Goal: Information Seeking & Learning: Learn about a topic

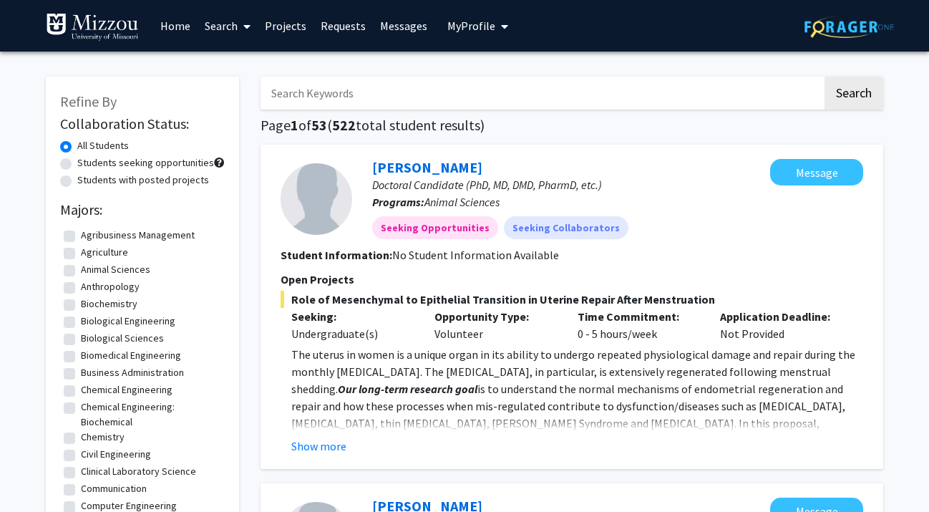
click at [388, 99] on input "Search Keywords" at bounding box center [542, 93] width 562 height 33
type input "[PERSON_NAME]"
click at [825, 77] on button "Search" at bounding box center [854, 93] width 59 height 33
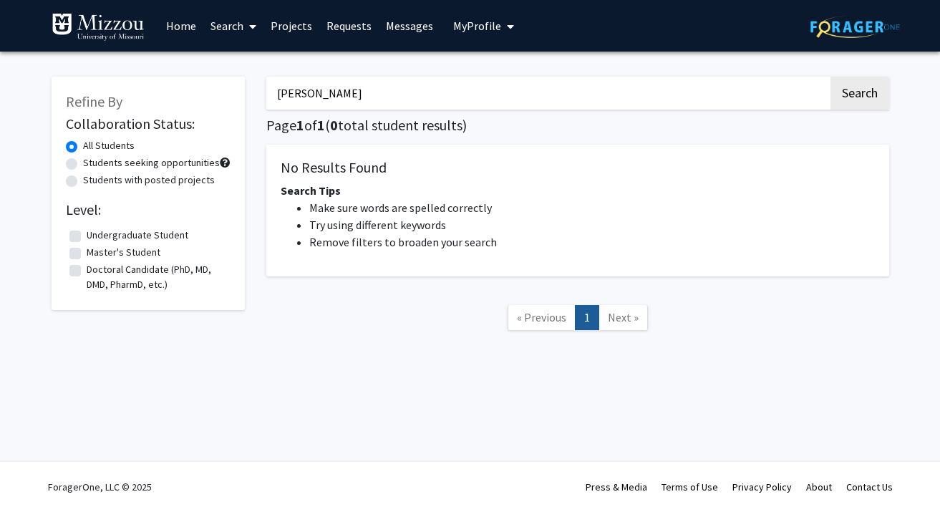
click at [176, 30] on link "Home" at bounding box center [181, 26] width 44 height 50
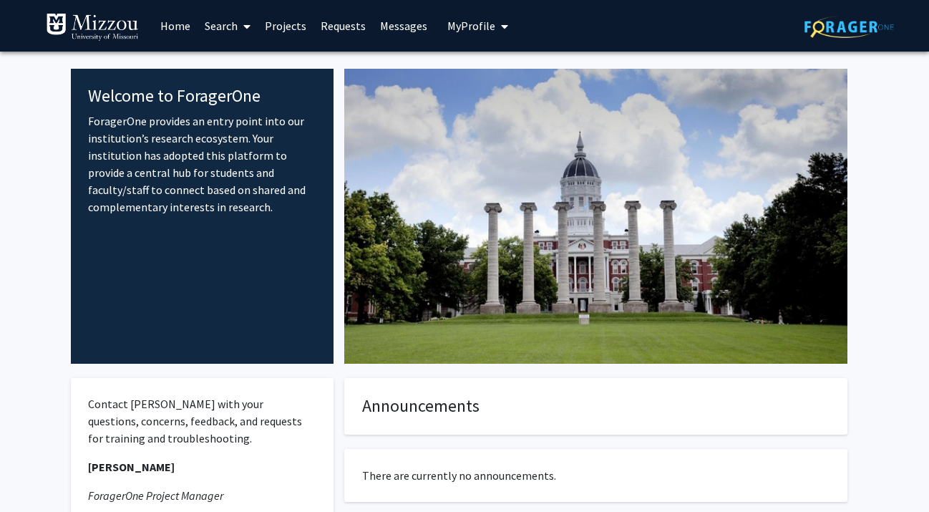
click at [235, 30] on link "Search" at bounding box center [228, 26] width 60 height 50
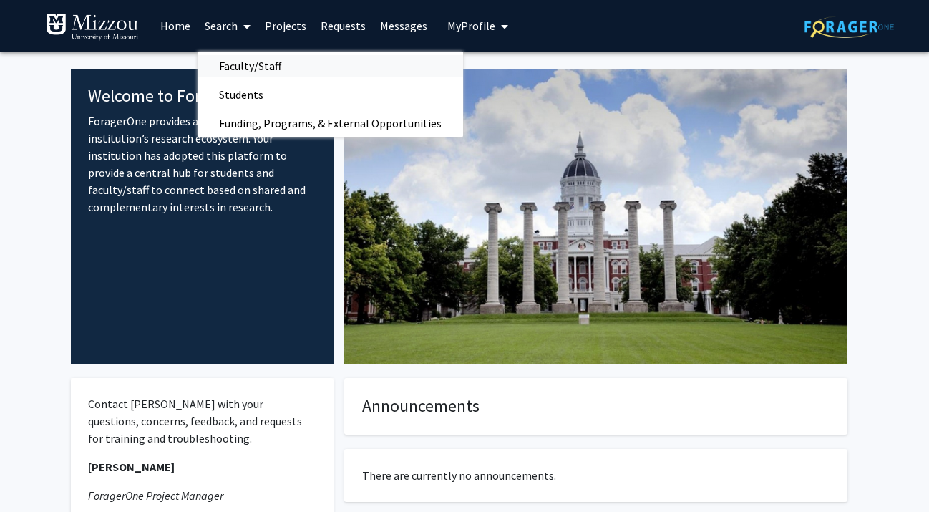
click at [236, 69] on span "Faculty/Staff" at bounding box center [250, 66] width 105 height 29
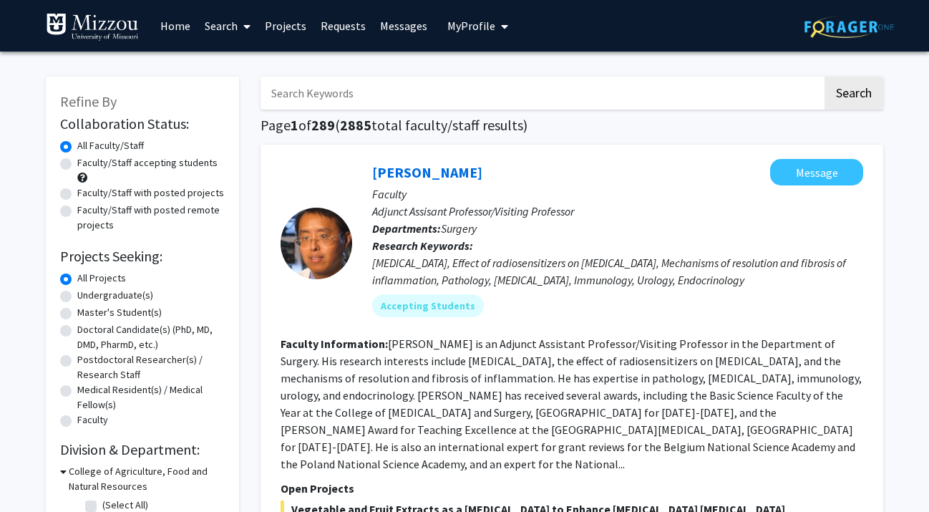
click at [326, 92] on input "Search Keywords" at bounding box center [542, 93] width 562 height 33
type input "[PERSON_NAME]"
click at [825, 77] on button "Search" at bounding box center [854, 93] width 59 height 33
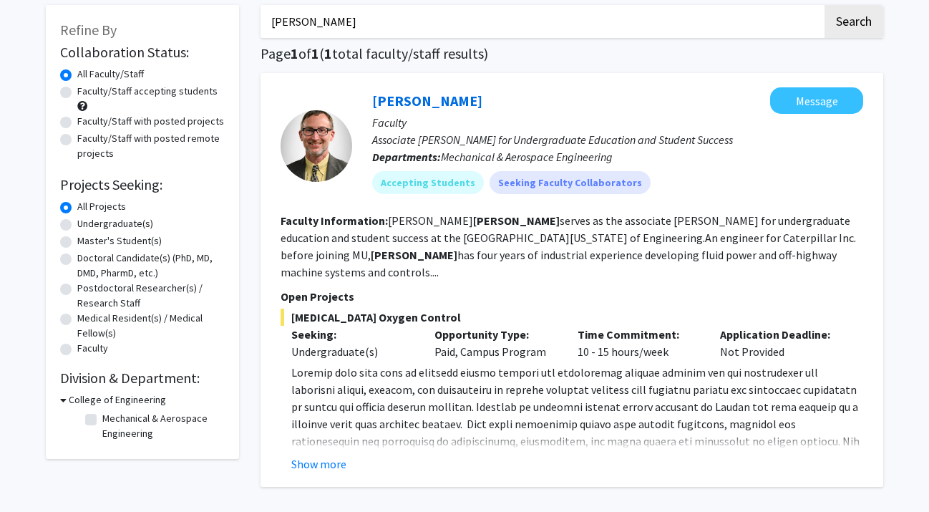
scroll to position [143, 0]
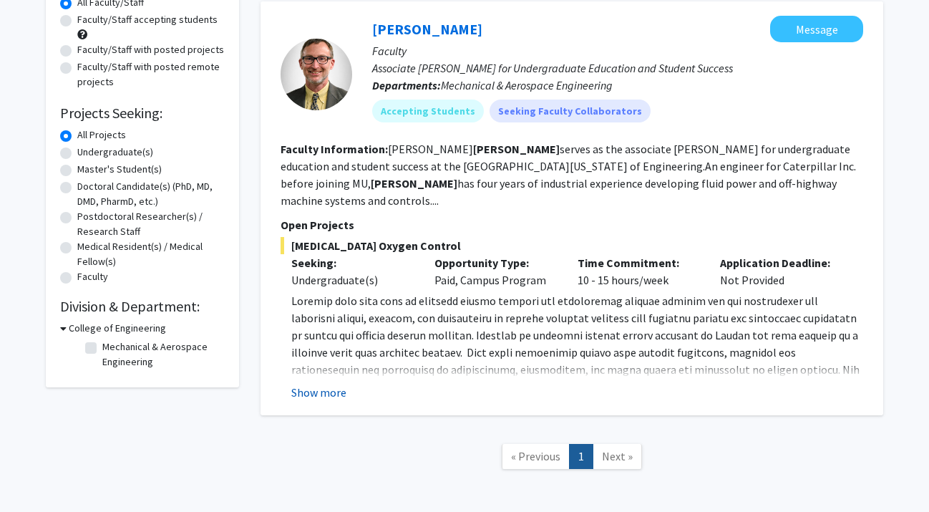
click at [310, 384] on button "Show more" at bounding box center [318, 392] width 55 height 17
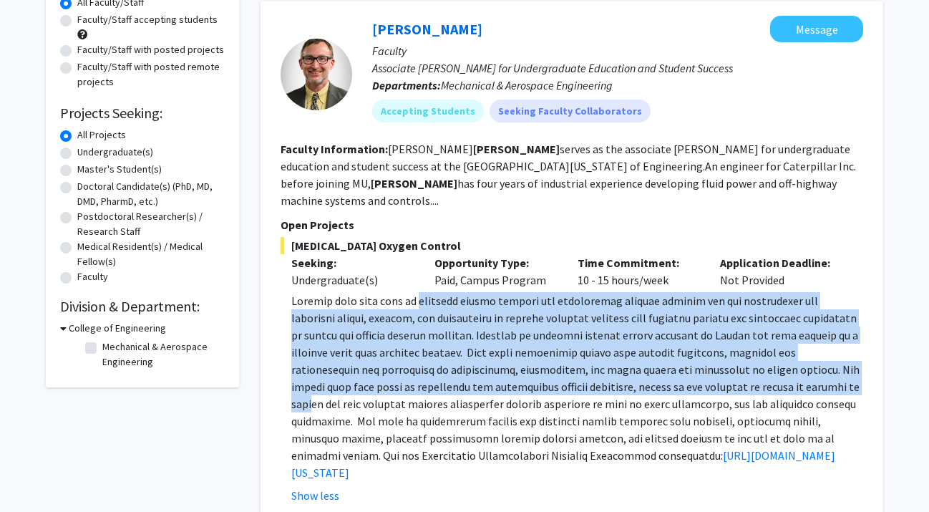
drag, startPoint x: 420, startPoint y: 282, endPoint x: 769, endPoint y: 366, distance: 358.6
click at [769, 366] on p "[URL][DOMAIN_NAME][US_STATE]" at bounding box center [577, 386] width 572 height 189
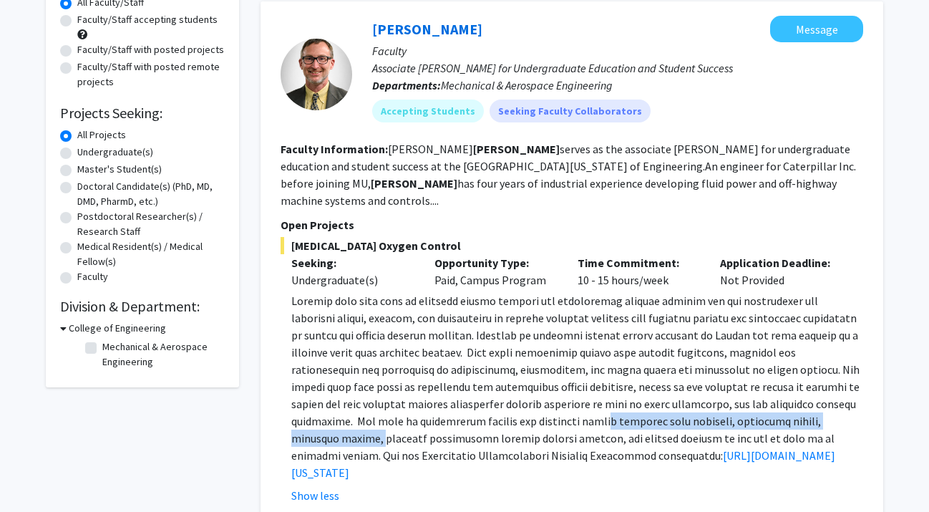
drag, startPoint x: 328, startPoint y: 419, endPoint x: 604, endPoint y: 407, distance: 275.9
click at [604, 407] on p "[URL][DOMAIN_NAME][US_STATE]" at bounding box center [577, 386] width 572 height 189
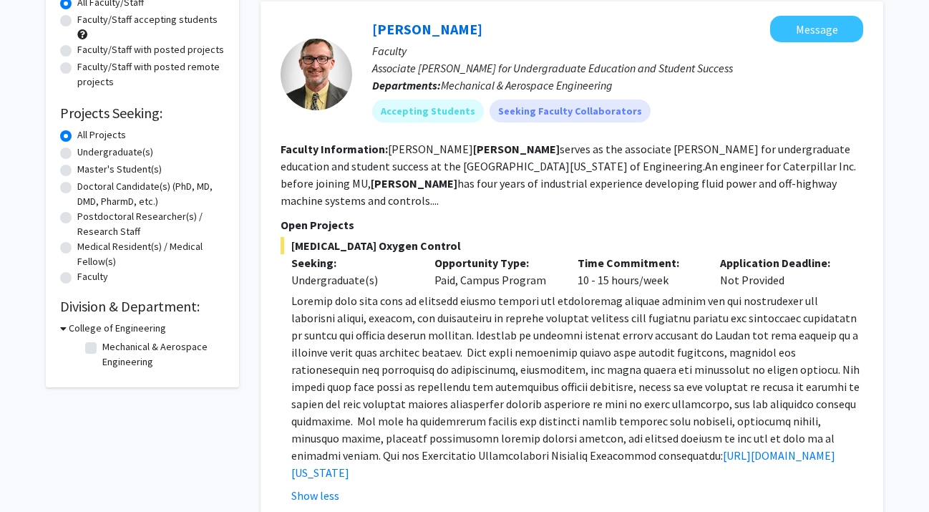
click at [520, 370] on p "[URL][DOMAIN_NAME][US_STATE]" at bounding box center [577, 386] width 572 height 189
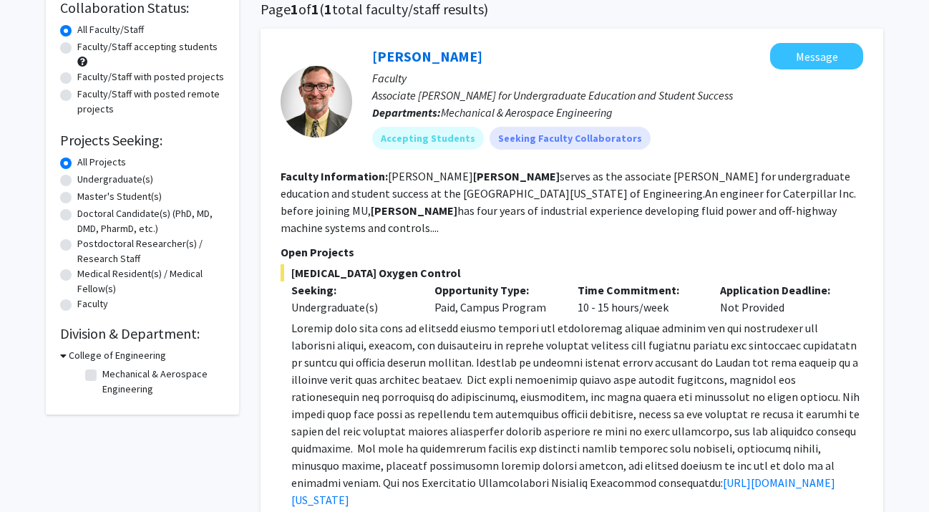
scroll to position [72, 0]
